Goal: Task Accomplishment & Management: Complete application form

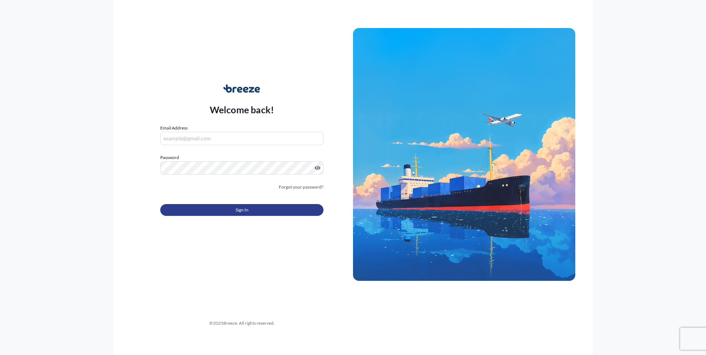
type input "[EMAIL_ADDRESS][PERSON_NAME][DOMAIN_NAME]"
click at [229, 209] on button "Sign In" at bounding box center [241, 210] width 163 height 12
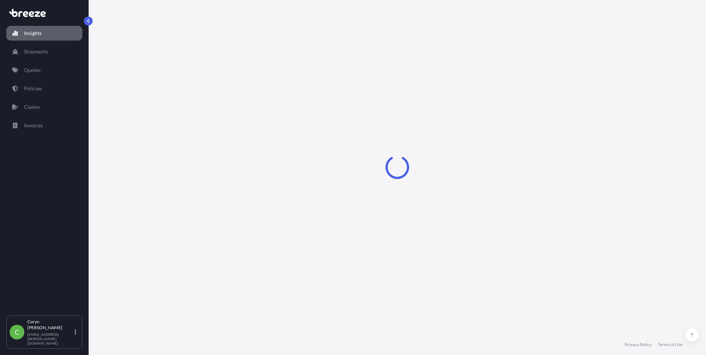
select select "2025"
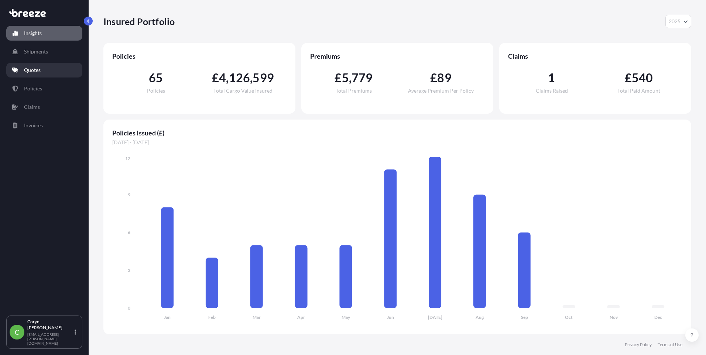
click at [38, 72] on p "Quotes" at bounding box center [32, 69] width 17 height 7
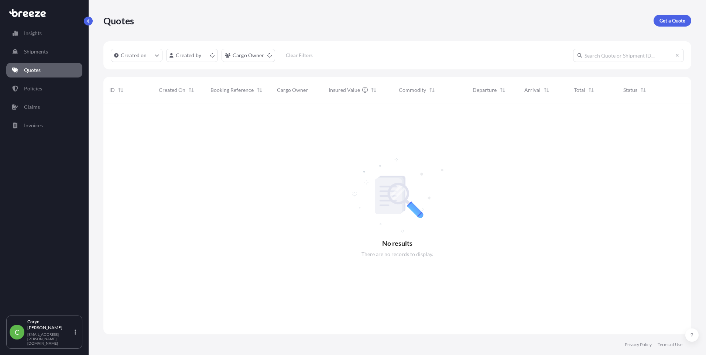
scroll to position [230, 582]
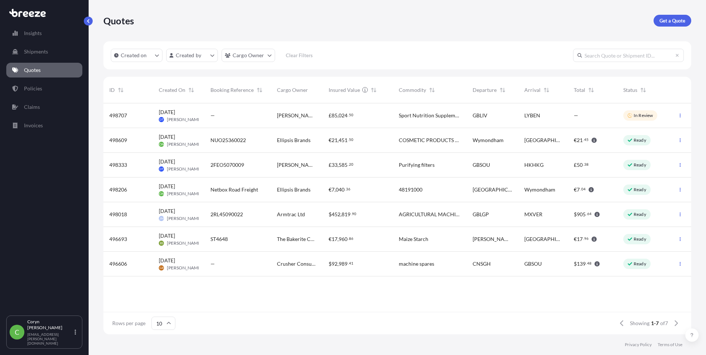
click at [233, 191] on span "Netbox Road Freight" at bounding box center [234, 189] width 48 height 7
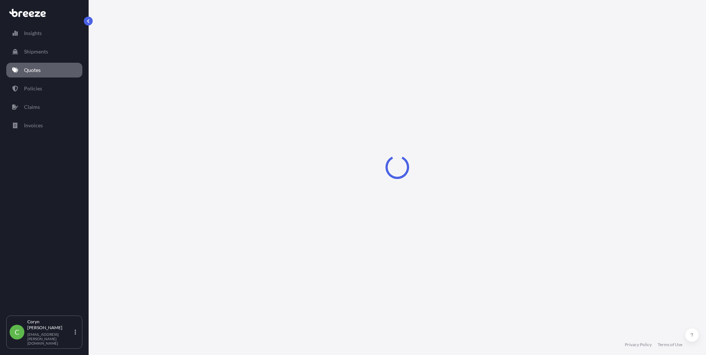
select select "Road"
select select "2"
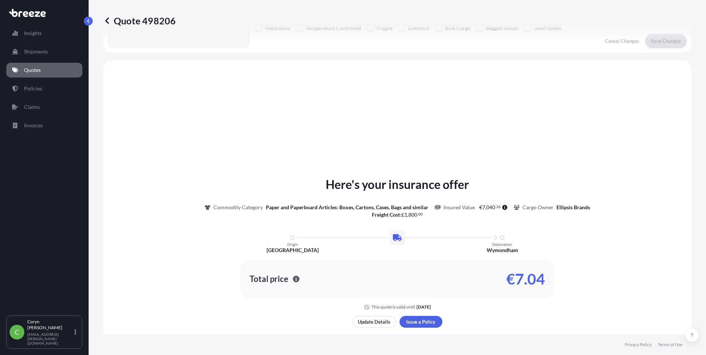
scroll to position [222, 0]
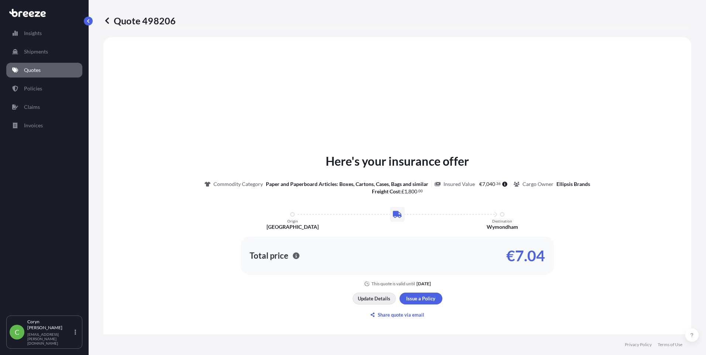
click at [383, 297] on p "Update Details" at bounding box center [374, 298] width 32 height 7
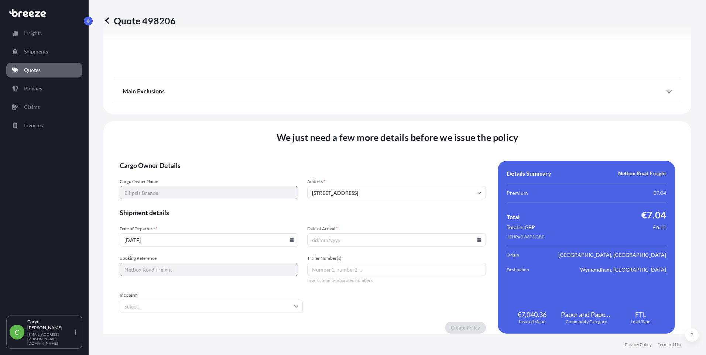
scroll to position [816, 0]
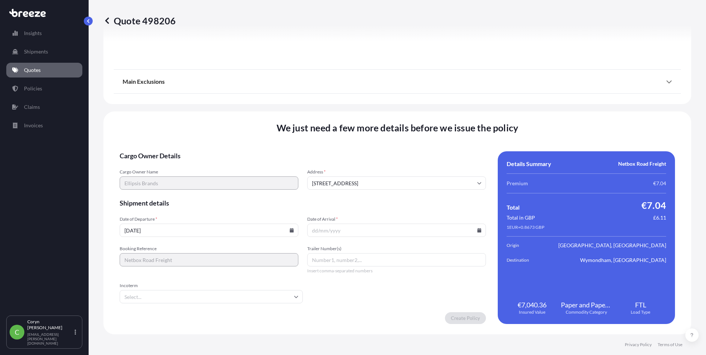
click at [290, 232] on icon at bounding box center [292, 230] width 4 height 4
click at [223, 151] on button "12" at bounding box center [226, 151] width 12 height 12
type input "[DATE]"
click at [325, 228] on input "Date of Arrival *" at bounding box center [396, 230] width 179 height 13
click at [477, 230] on icon at bounding box center [479, 230] width 4 height 4
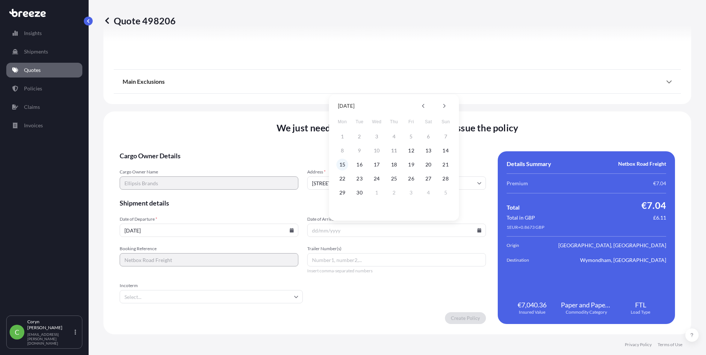
click at [341, 166] on button "15" at bounding box center [342, 165] width 12 height 12
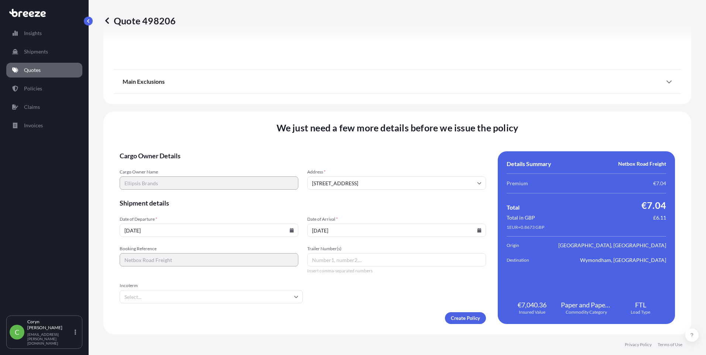
type input "[DATE]"
click at [290, 300] on input "Incoterm" at bounding box center [211, 296] width 183 height 13
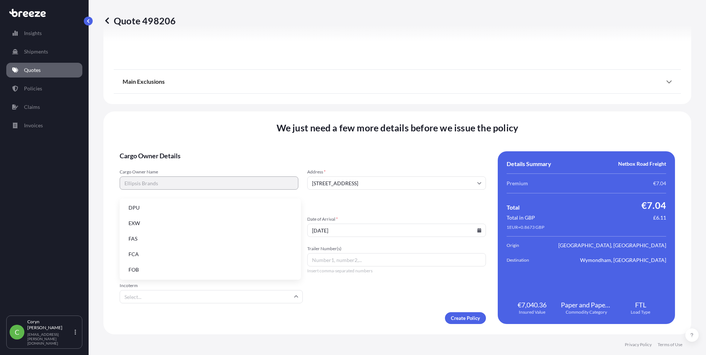
click at [159, 225] on li "EXW" at bounding box center [210, 223] width 175 height 14
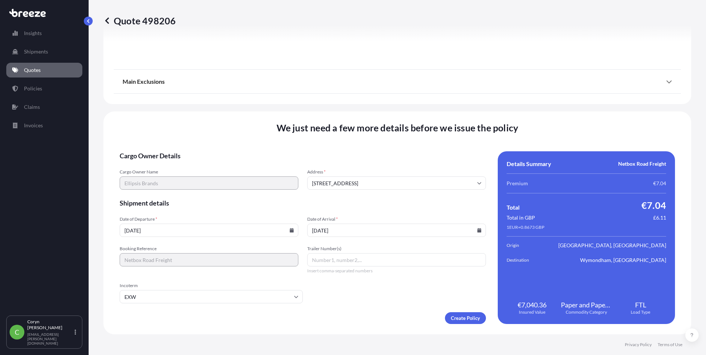
click at [357, 289] on form "Cargo Owner Details Cargo Owner Name Ellipsis Brands Address * [GEOGRAPHIC_DATA…" at bounding box center [303, 237] width 366 height 173
click at [347, 260] on input "Trailer Number(s)" at bounding box center [396, 259] width 179 height 13
click at [326, 258] on input "Trailer Number(s)" at bounding box center [396, 259] width 179 height 13
paste input "2NIR5090052"
type input "2NIR5090052"
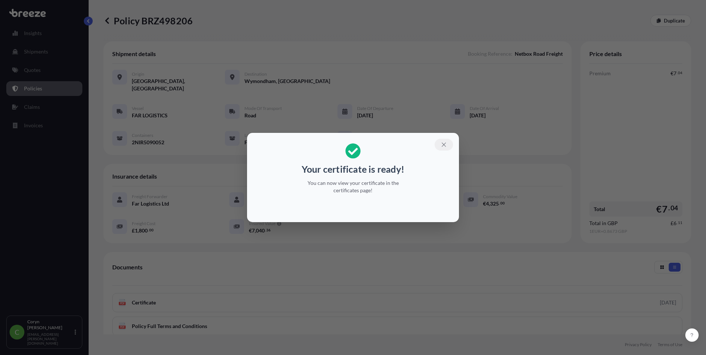
click at [442, 146] on icon "button" at bounding box center [443, 144] width 4 height 4
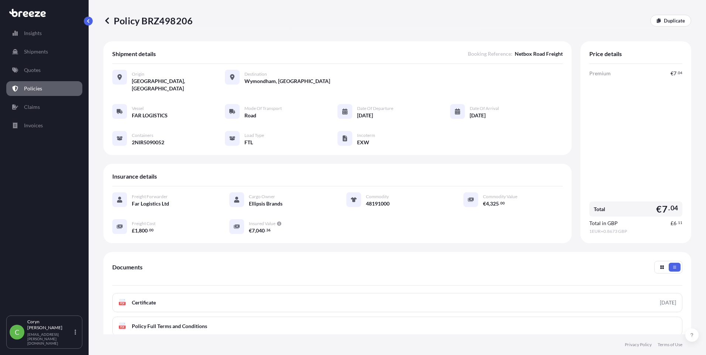
click at [413, 9] on div "Policy BRZ498206 Duplicate" at bounding box center [397, 20] width 588 height 41
